Goal: Find specific page/section: Find specific page/section

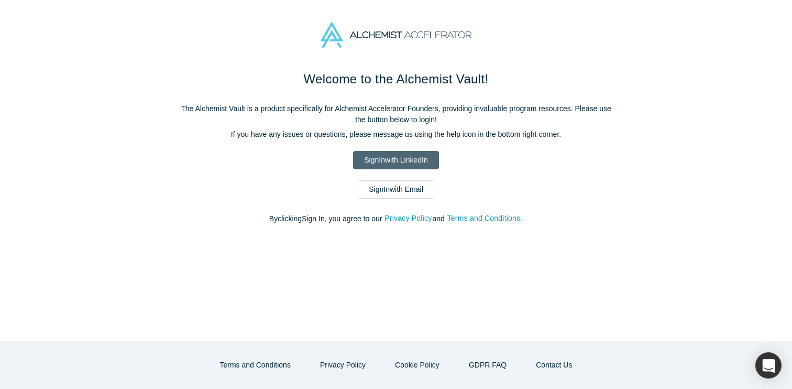
click at [402, 155] on link "Sign In with LinkedIn" at bounding box center [395, 160] width 85 height 18
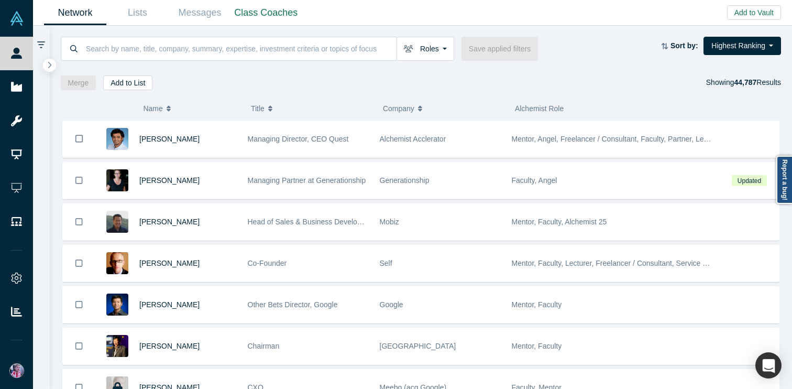
click at [254, 70] on div "Roles Founders Faculty Mentors Alumni Mentor Angels VCs Corporate Innovator Ser…" at bounding box center [421, 58] width 743 height 64
click at [363, 85] on div "Merge Add to List Showing 44,787 Results" at bounding box center [421, 82] width 721 height 15
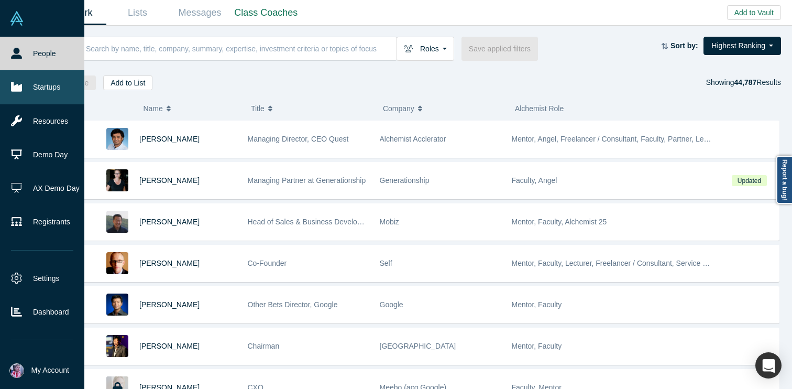
click at [20, 85] on icon at bounding box center [16, 86] width 11 height 9
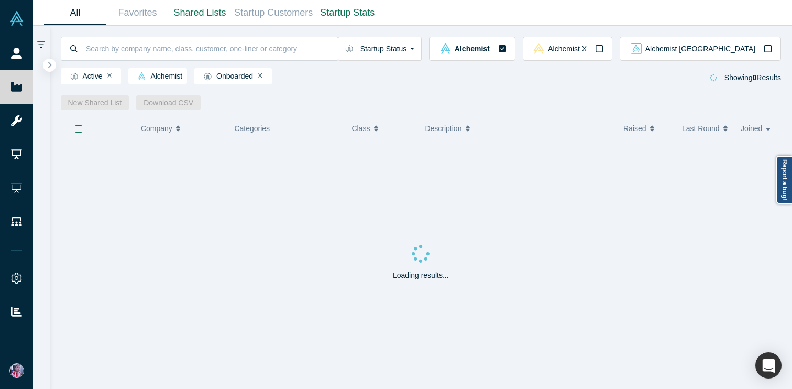
click at [125, 73] on div "Active Alchemist Onboarded" at bounding box center [170, 78] width 218 height 20
click at [124, 46] on input at bounding box center [211, 48] width 253 height 25
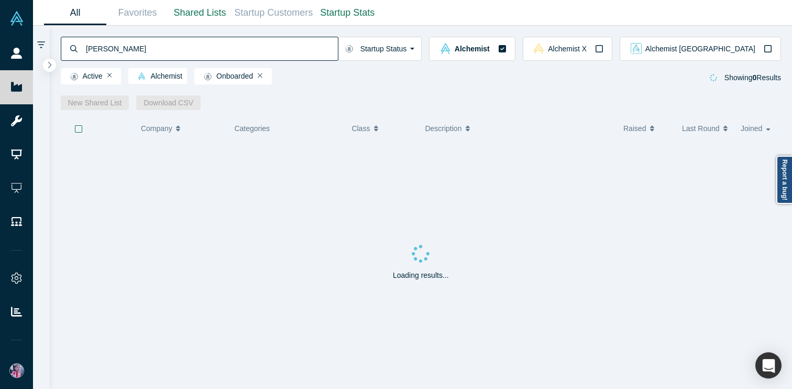
type input "[PERSON_NAME]"
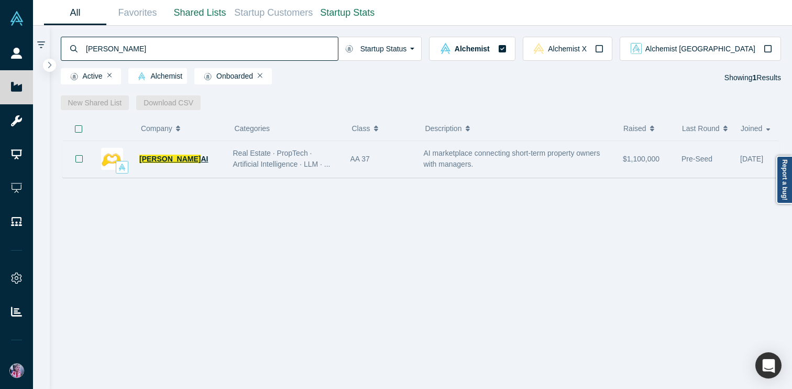
click at [158, 159] on span "[PERSON_NAME]" at bounding box center [169, 159] width 61 height 8
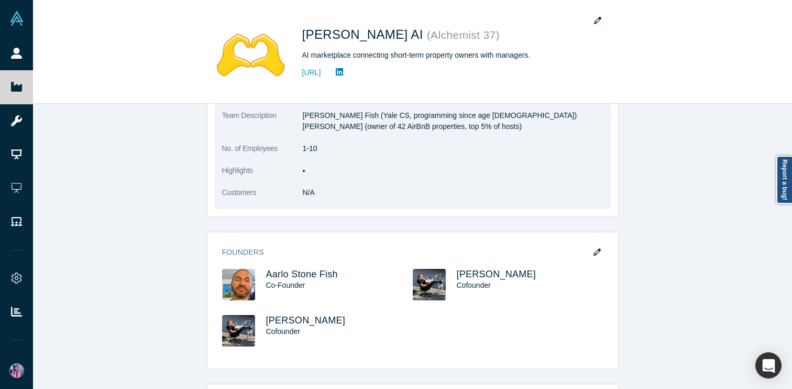
scroll to position [275, 0]
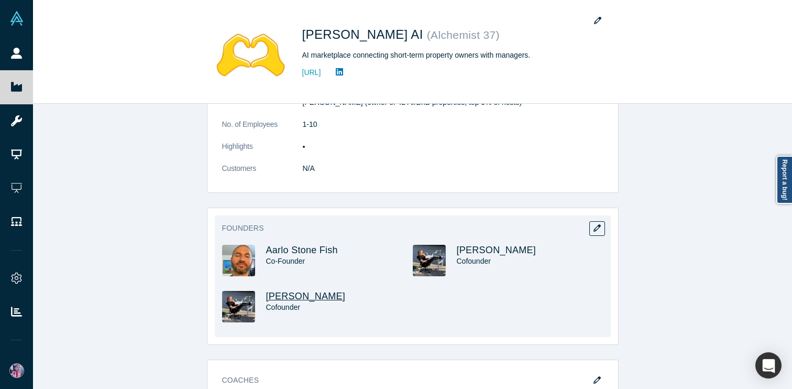
click at [289, 296] on span "[PERSON_NAME]" at bounding box center [306, 296] width 80 height 10
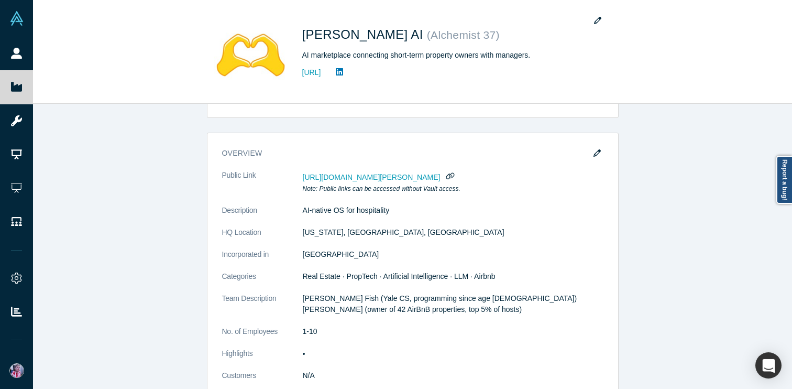
scroll to position [69, 0]
